Goal: Task Accomplishment & Management: Use online tool/utility

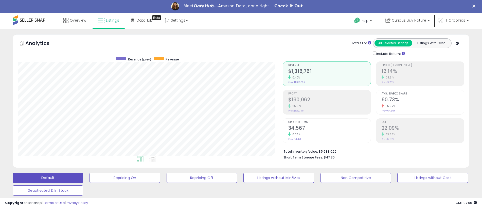
scroll to position [104, 265]
click at [410, 20] on span "Curious Buy Nature" at bounding box center [409, 20] width 34 height 5
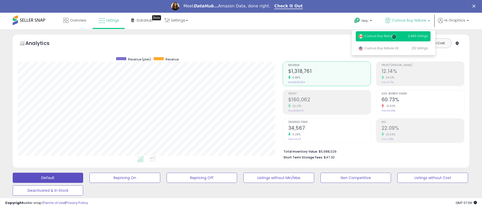
click at [394, 37] on p "Curious Buy Nature 2,489 listings" at bounding box center [393, 36] width 75 height 10
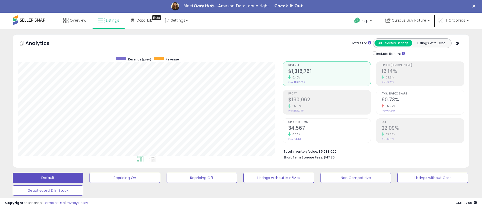
scroll to position [139, 0]
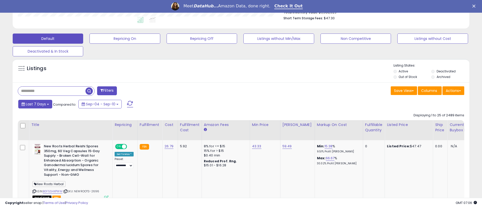
click at [35, 104] on span "Last 7 Days" at bounding box center [36, 103] width 20 height 5
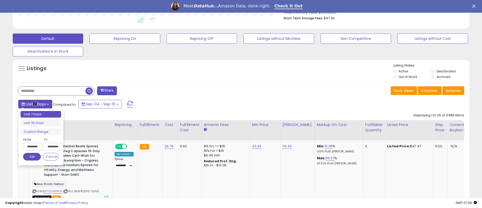
type input "**********"
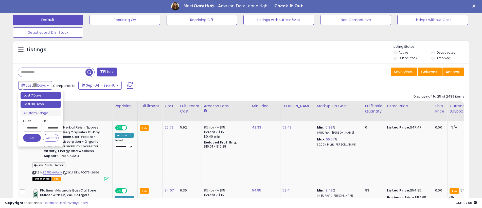
click at [41, 104] on li "Last 30 Days" at bounding box center [41, 104] width 41 height 7
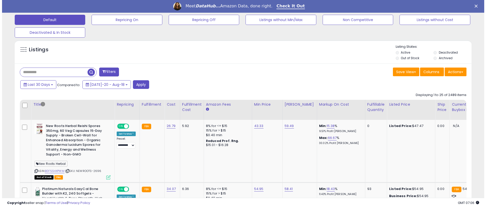
scroll to position [125, 0]
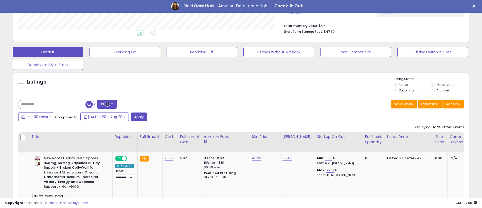
click at [107, 104] on button "Filters" at bounding box center [107, 104] width 20 height 9
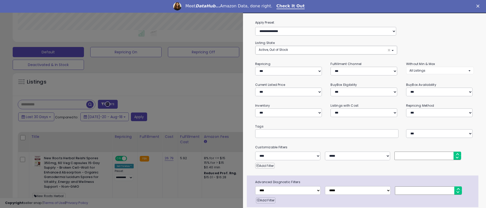
scroll to position [20, 0]
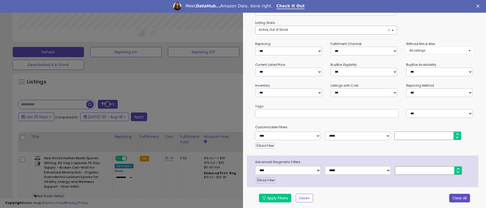
click at [456, 197] on button "Clear All" at bounding box center [459, 197] width 21 height 9
select select "*"
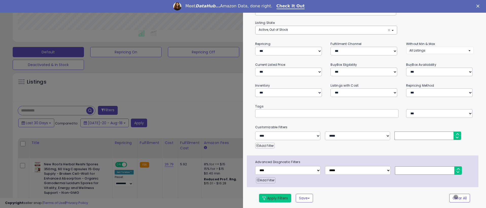
click at [275, 197] on button "Apply Filters" at bounding box center [275, 197] width 32 height 9
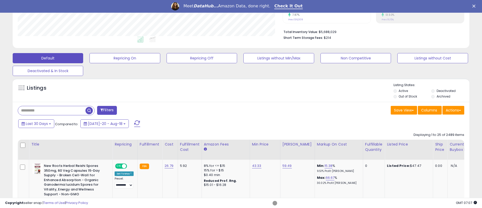
scroll to position [125, 0]
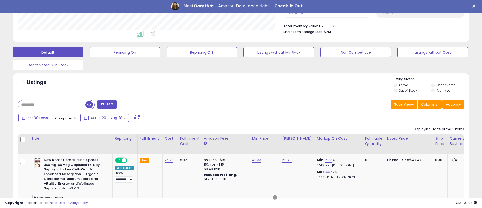
click at [89, 104] on span "button" at bounding box center [88, 104] width 7 height 7
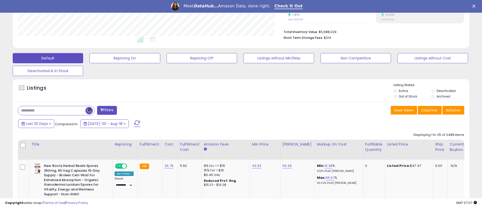
scroll to position [125, 0]
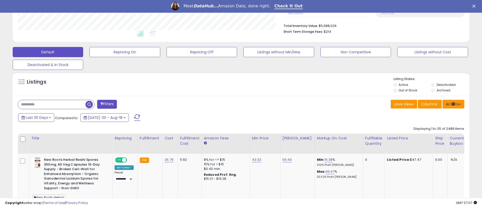
click at [453, 104] on button "Actions" at bounding box center [453, 104] width 22 height 9
click at [432, 136] on link "Export All Columns" at bounding box center [433, 136] width 56 height 8
